Goal: Information Seeking & Learning: Learn about a topic

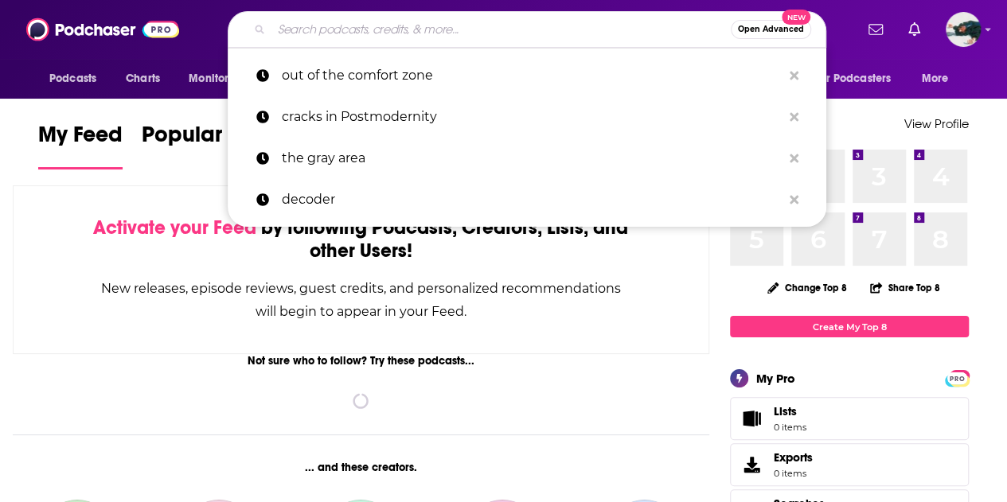
click at [439, 37] on input "Search podcasts, credits, & more..." at bounding box center [500, 29] width 459 height 25
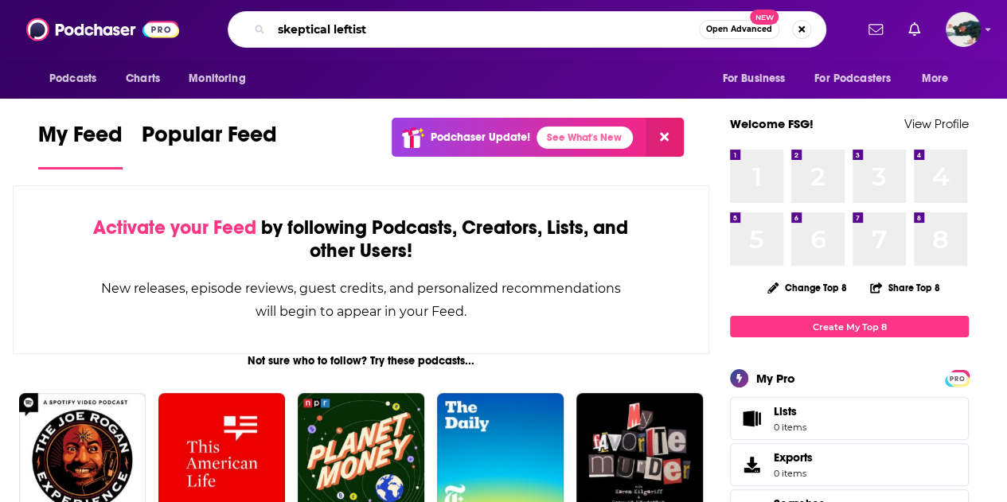
type input "skeptical leftist"
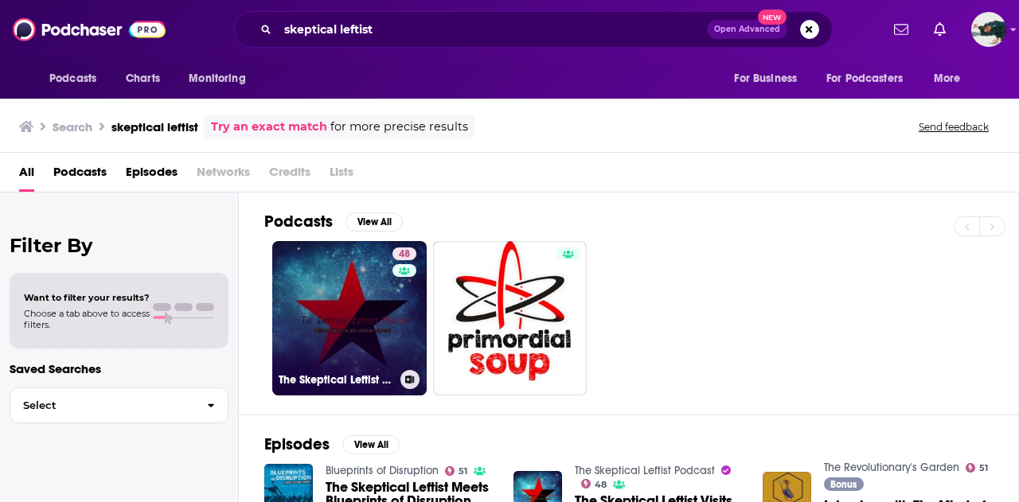
click at [373, 311] on link "48 The Skeptical Leftist Podcast" at bounding box center [349, 318] width 154 height 154
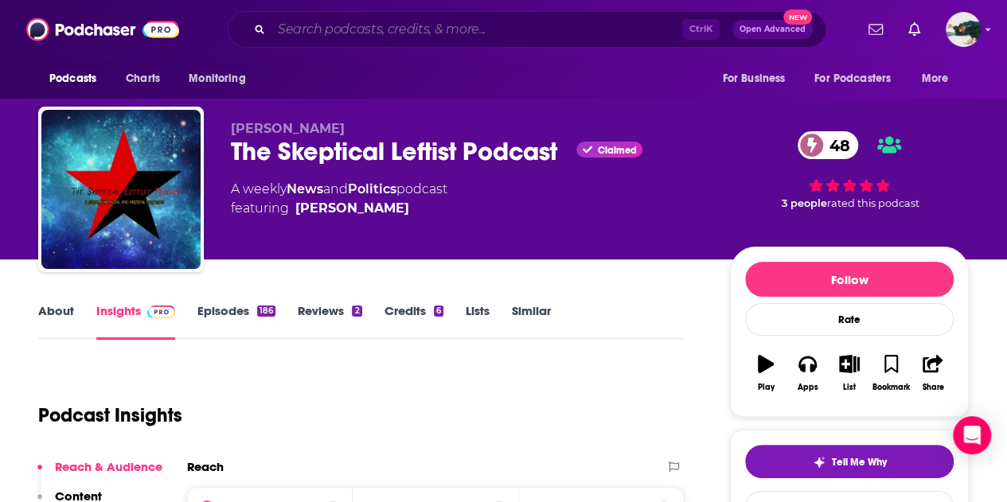
click at [305, 26] on input "Search podcasts, credits, & more..." at bounding box center [476, 29] width 411 height 25
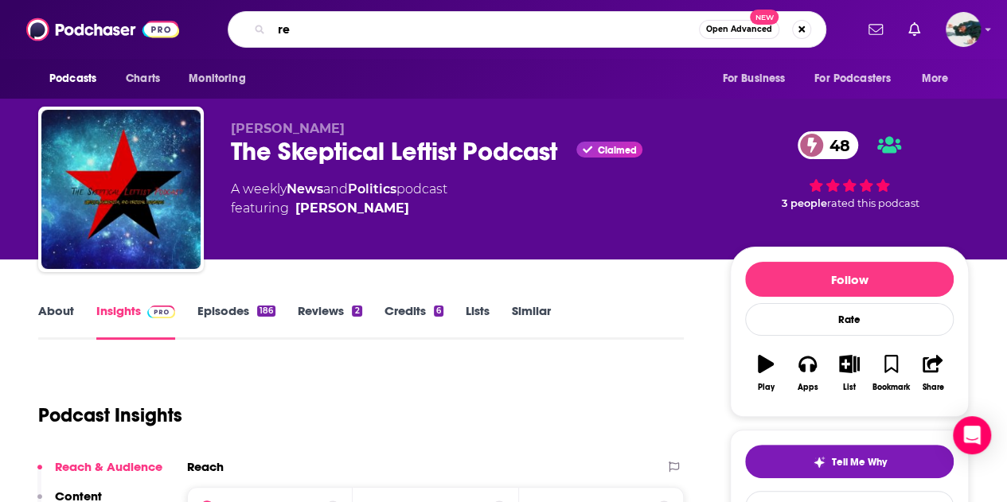
type input "r"
type input "creative nonfiction"
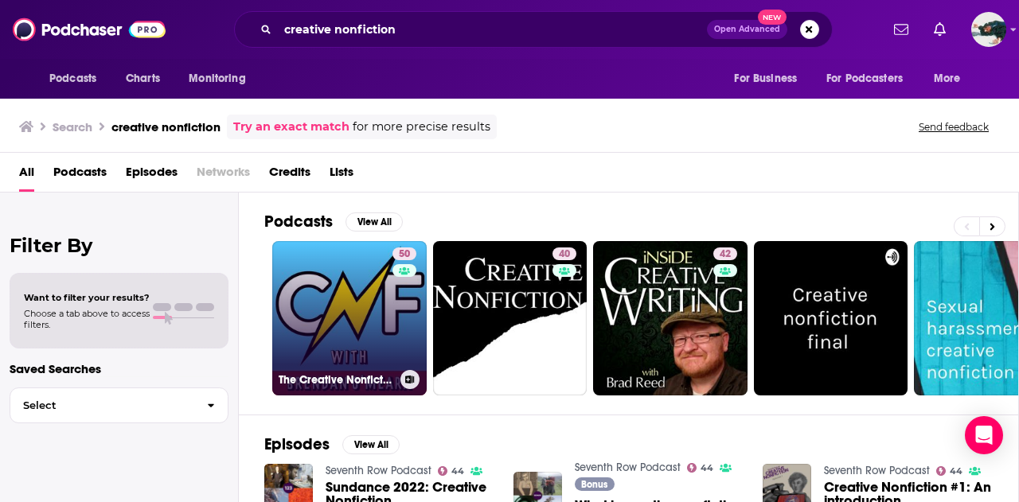
click at [387, 317] on link "50 The Creative Nonfiction Podcast with [PERSON_NAME]" at bounding box center [349, 318] width 154 height 154
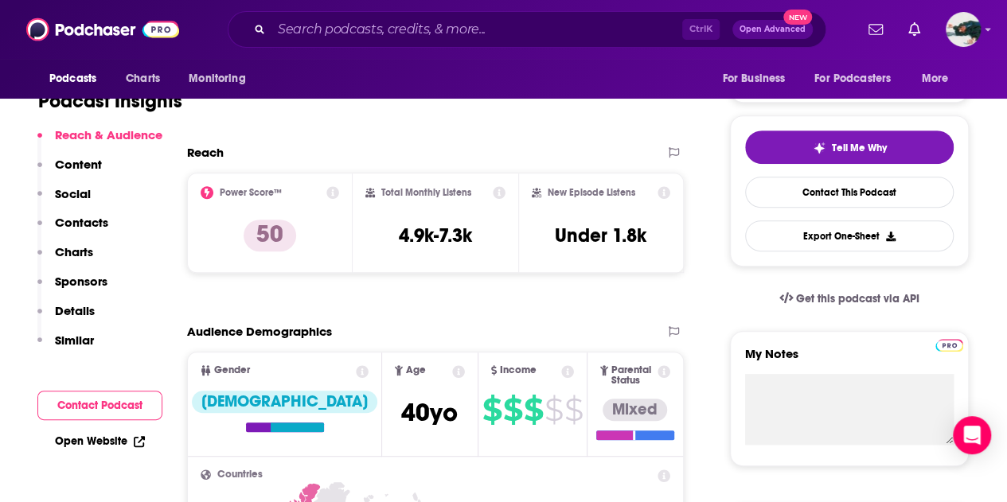
scroll to position [318, 0]
